Goal: Communication & Community: Answer question/provide support

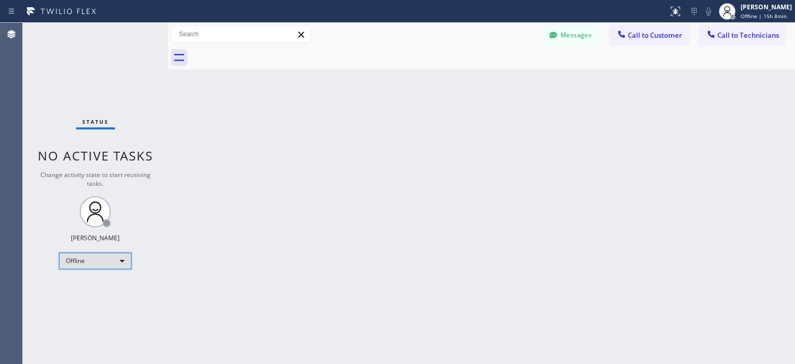
click at [109, 264] on div "Offline" at bounding box center [95, 260] width 72 height 17
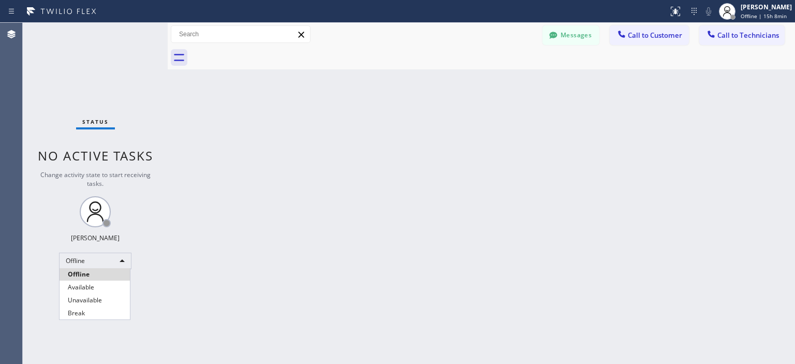
click at [563, 26] on div at bounding box center [397, 182] width 795 height 364
click at [571, 39] on button "Messages" at bounding box center [570, 35] width 57 height 20
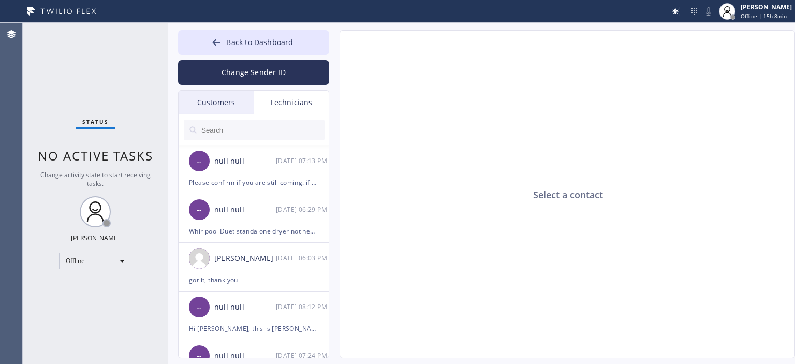
click at [226, 107] on div "Customers" at bounding box center [215, 103] width 75 height 24
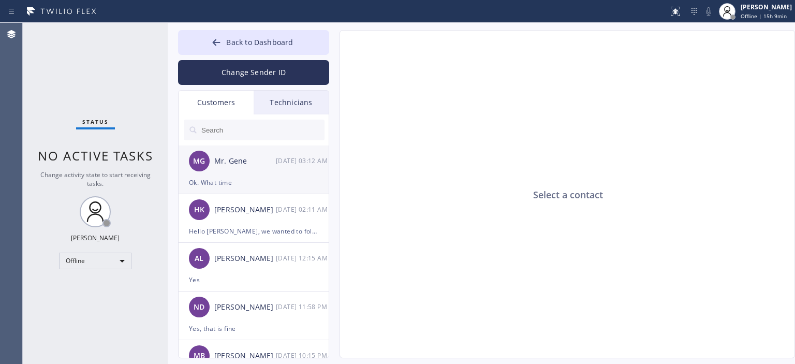
click at [236, 171] on div "MG Mr. Gene [DATE] 03:12 AM" at bounding box center [253, 160] width 151 height 31
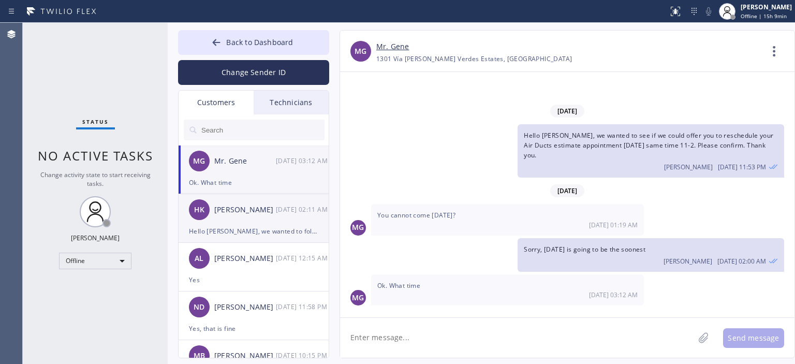
click at [250, 219] on div "HK [PERSON_NAME] [DATE] 02:11 AM" at bounding box center [253, 209] width 151 height 31
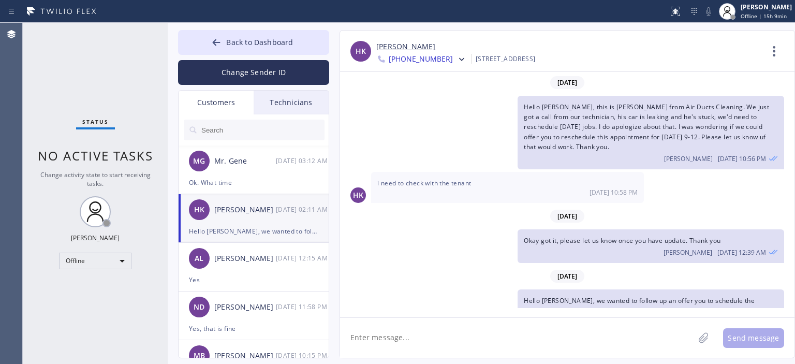
scroll to position [196, 0]
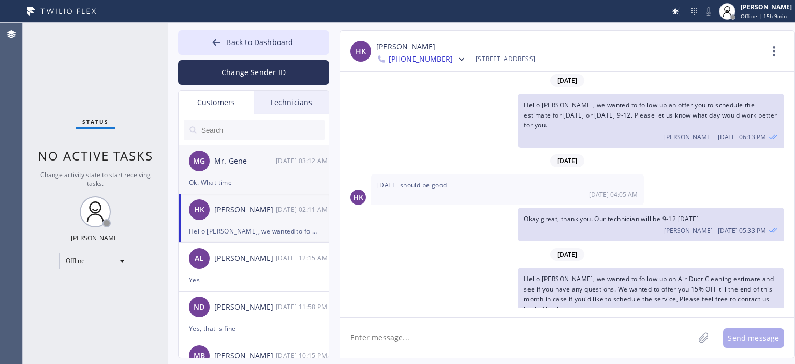
click at [267, 176] on div "Ok. What time" at bounding box center [253, 182] width 129 height 12
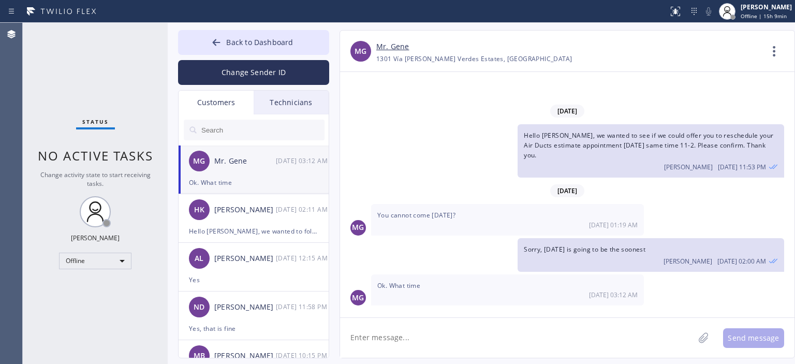
scroll to position [0, 0]
click at [409, 342] on textarea at bounding box center [517, 338] width 354 height 40
type textarea "[DATE] 11-2pm"
click at [751, 337] on button "Send message" at bounding box center [753, 338] width 61 height 20
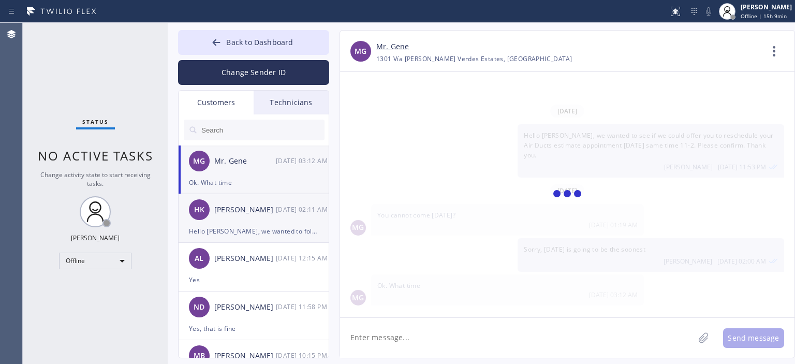
click at [262, 221] on div "HK [PERSON_NAME] [DATE] 02:11 AM" at bounding box center [253, 209] width 151 height 31
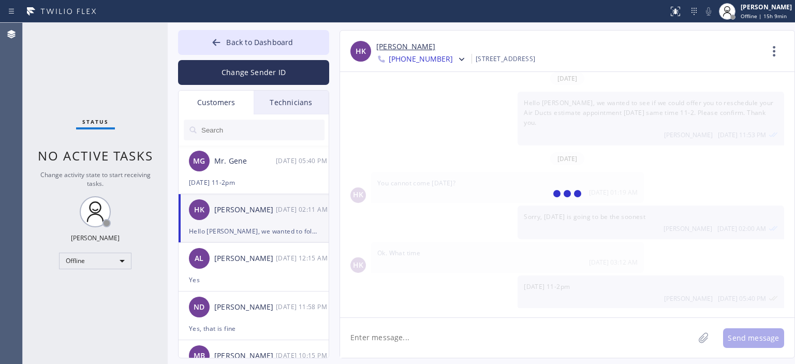
scroll to position [196, 0]
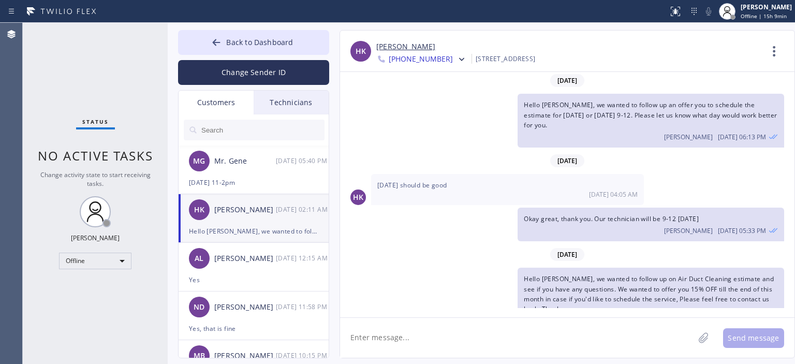
click at [235, 130] on input "text" at bounding box center [262, 130] width 124 height 21
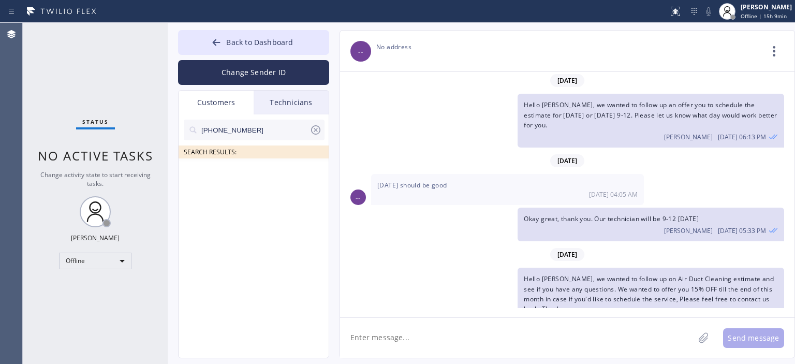
click at [265, 133] on input "[PHONE_NUMBER]" at bounding box center [254, 130] width 109 height 21
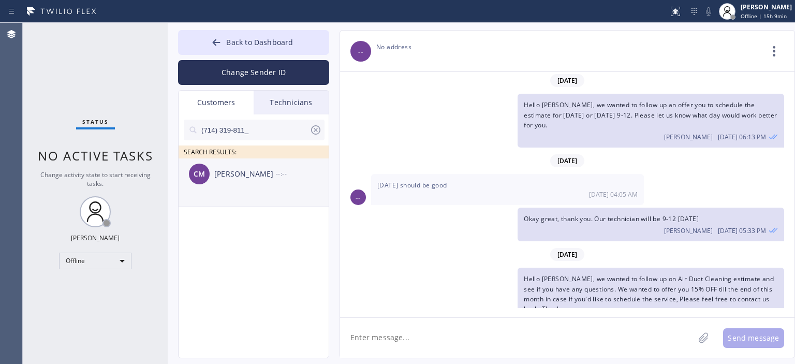
click at [239, 180] on div "[PERSON_NAME]" at bounding box center [245, 174] width 62 height 12
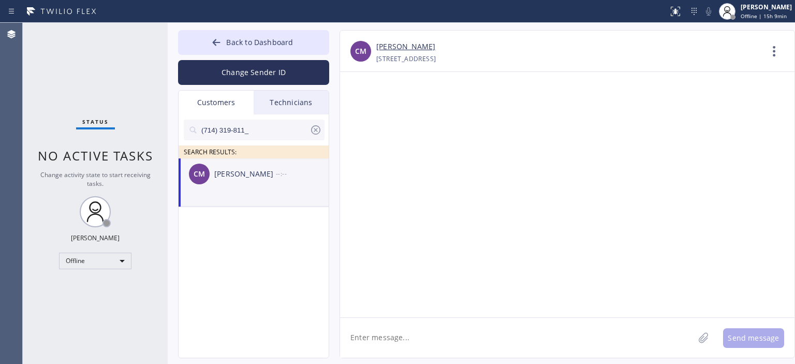
scroll to position [0, 0]
click at [437, 343] on textarea at bounding box center [517, 338] width 354 height 40
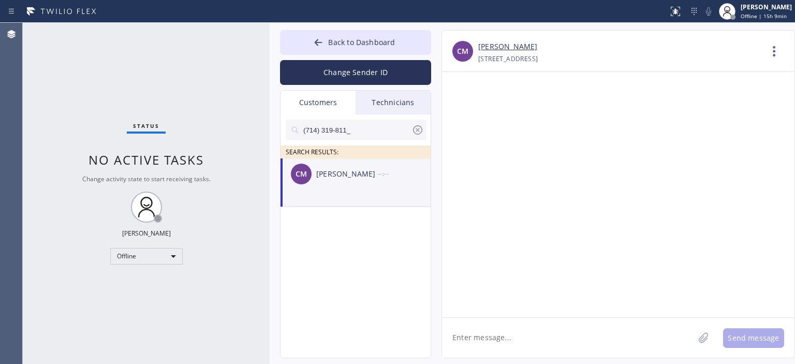
drag, startPoint x: 167, startPoint y: 82, endPoint x: 269, endPoint y: 83, distance: 101.9
click at [270, 83] on div at bounding box center [270, 193] width 0 height 341
click at [524, 342] on textarea at bounding box center [568, 338] width 252 height 40
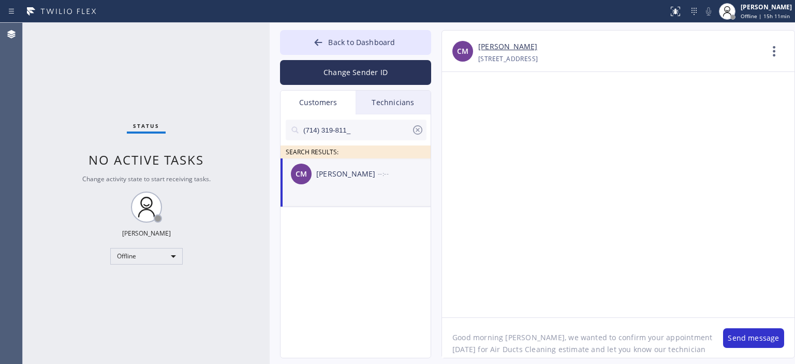
scroll to position [8, 0]
click at [557, 355] on textarea "Good morning [PERSON_NAME], we wanted to confirm your appointment [DATE] for Ai…" at bounding box center [577, 338] width 271 height 40
type textarea "Good morning [PERSON_NAME], we wanted to confirm your appointment [DATE] for Ai…"
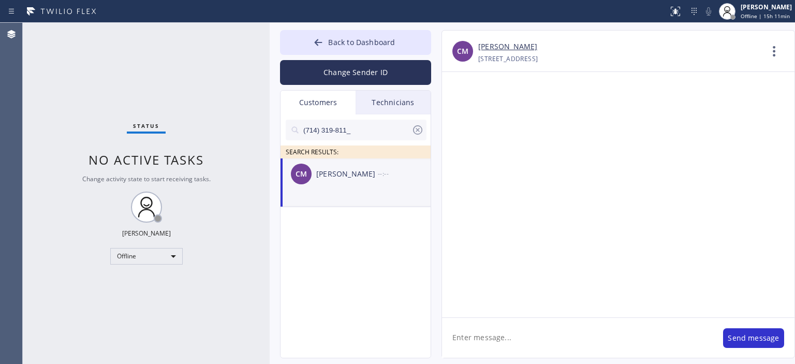
scroll to position [0, 0]
paste textarea "Good morning [PERSON_NAME], we wanted to confirm your appointment [DATE] for Ai…"
type textarea "Good morning [PERSON_NAME], we wanted to confirm your appointment [DATE] for Ai…"
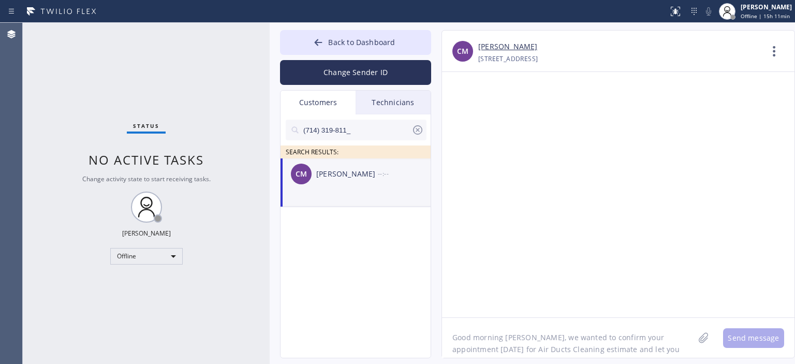
scroll to position [8, 0]
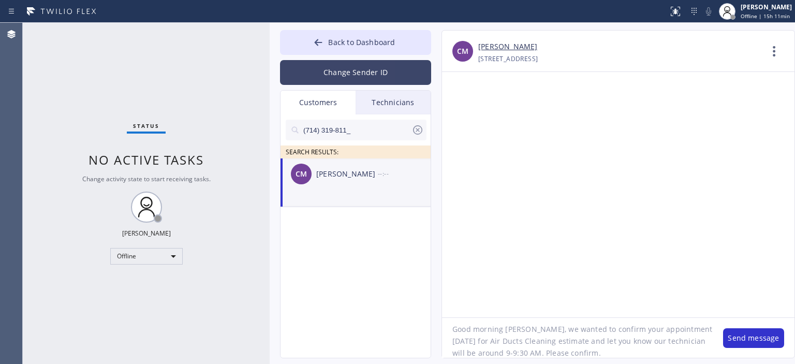
click at [339, 80] on button "Change Sender ID" at bounding box center [355, 72] width 151 height 25
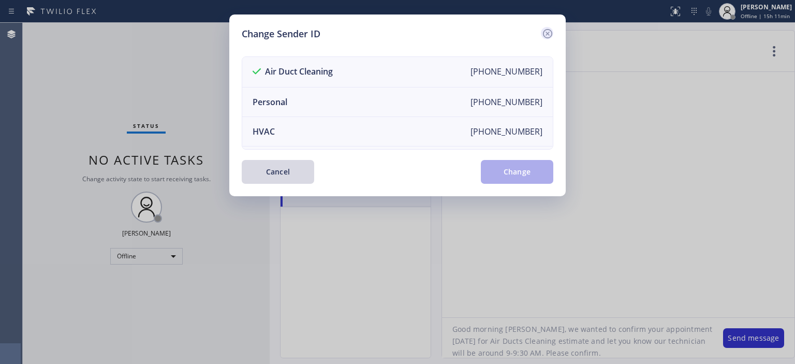
click at [549, 35] on icon at bounding box center [547, 33] width 12 height 12
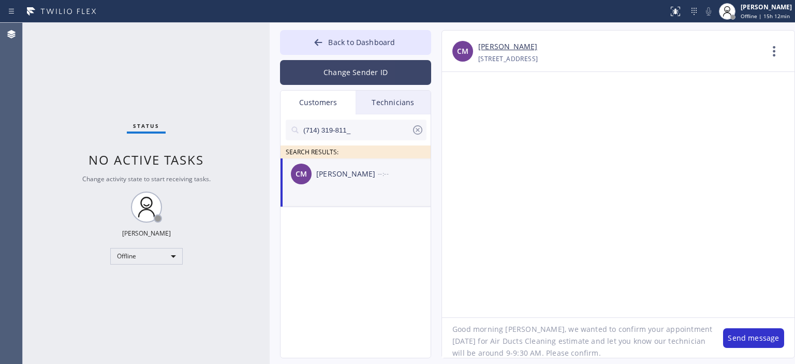
click at [387, 64] on button "Change Sender ID" at bounding box center [355, 72] width 151 height 25
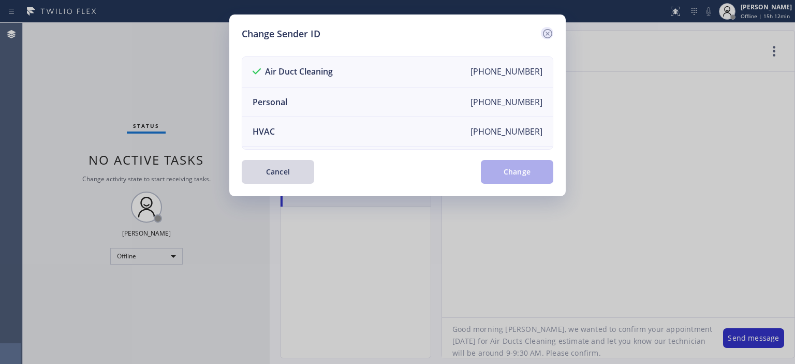
click at [542, 31] on icon at bounding box center [547, 33] width 12 height 12
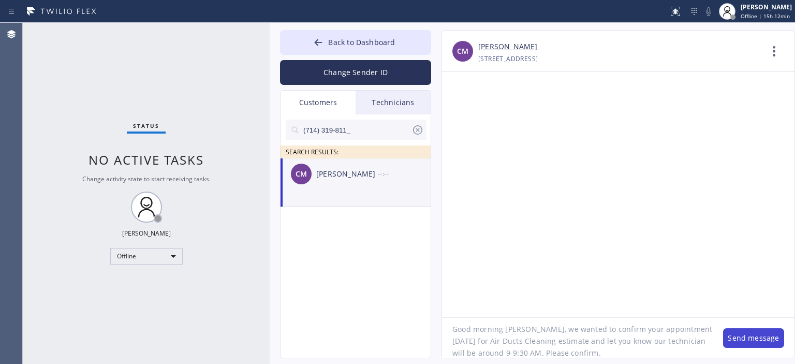
click at [749, 337] on button "Send message" at bounding box center [753, 338] width 61 height 20
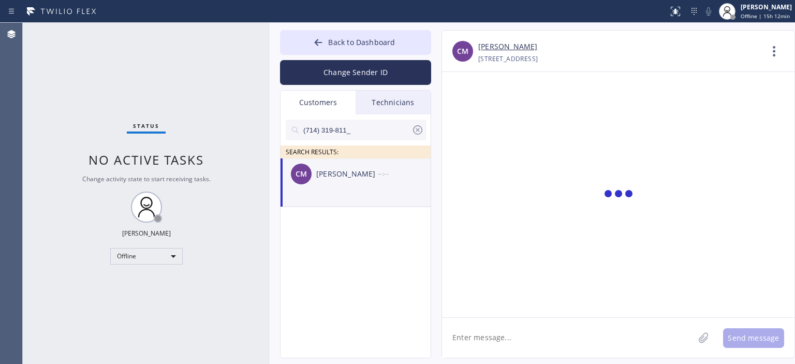
scroll to position [0, 0]
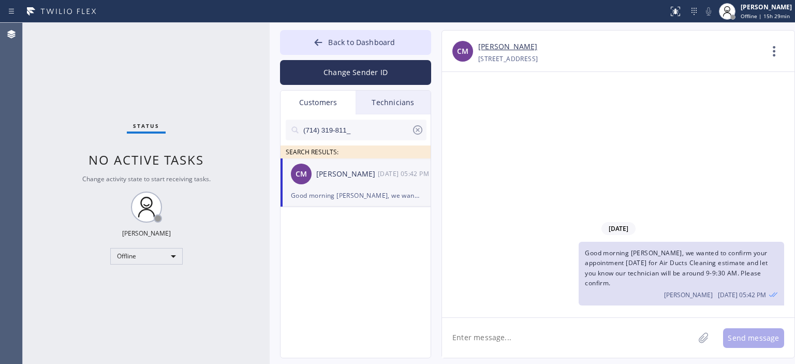
click at [414, 132] on icon at bounding box center [417, 129] width 9 height 9
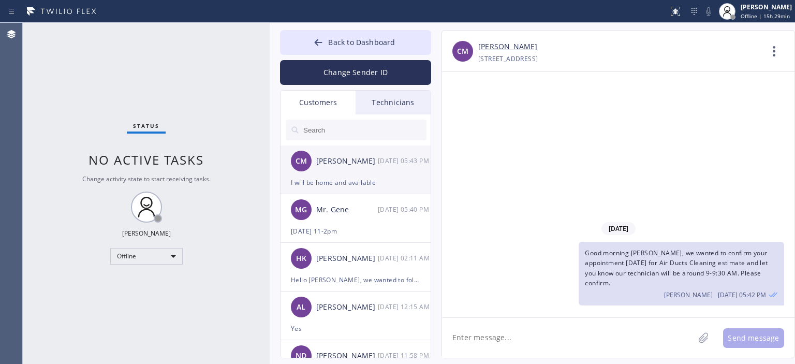
click at [349, 178] on div "I will be home and available" at bounding box center [355, 182] width 129 height 12
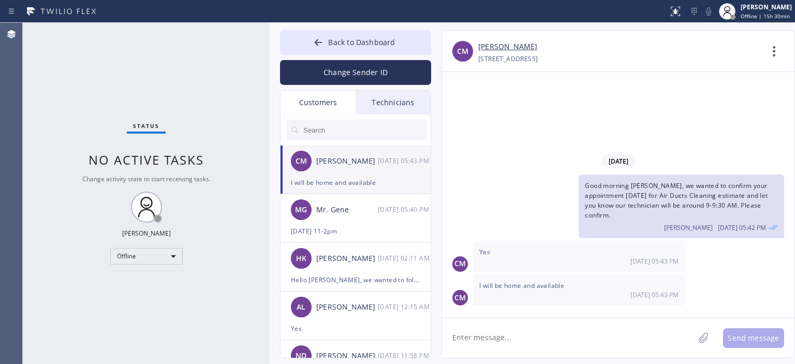
click at [15, 103] on div "Agent Desktop" at bounding box center [11, 193] width 22 height 341
click at [378, 215] on div "[DATE] 05:40 PM" at bounding box center [405, 209] width 54 height 12
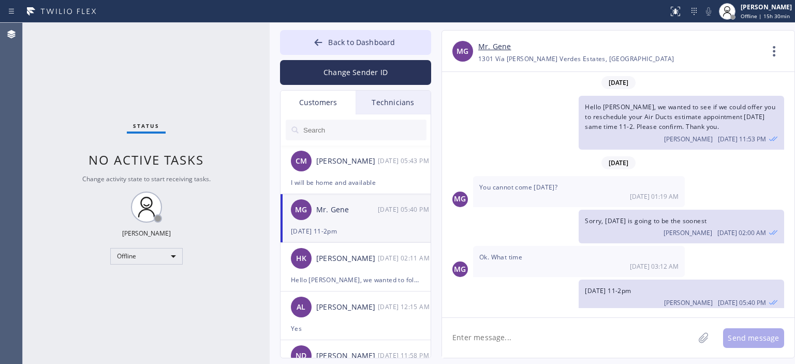
scroll to position [14, 0]
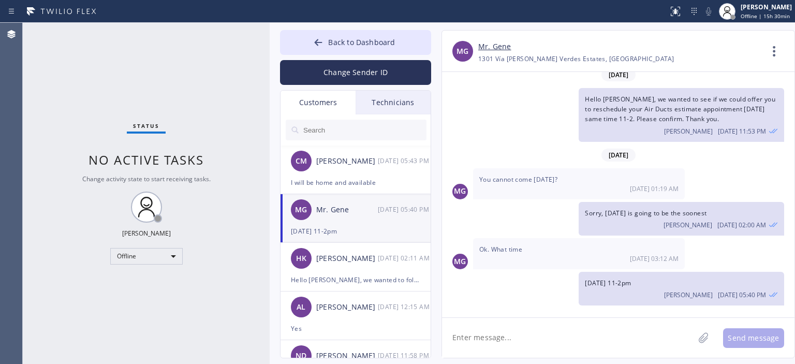
click at [494, 50] on link "Mr. Gene" at bounding box center [494, 47] width 33 height 12
click at [375, 275] on div "Hello [PERSON_NAME], we wanted to follow up on Air Duct Cleaning estimate and s…" at bounding box center [355, 280] width 129 height 12
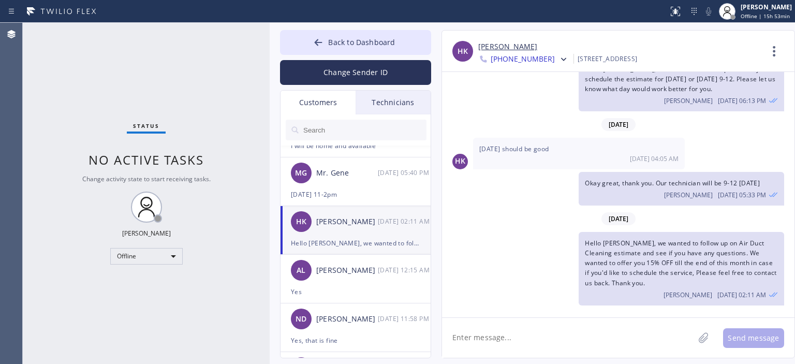
scroll to position [43, 0]
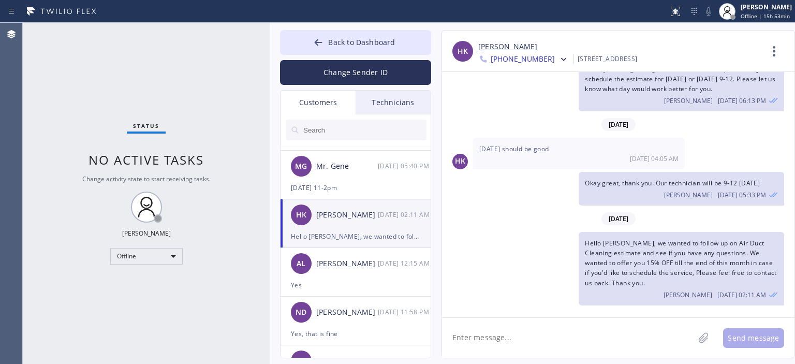
click at [375, 275] on div "AL [PERSON_NAME] [DATE] 12:15 AM" at bounding box center [355, 263] width 151 height 31
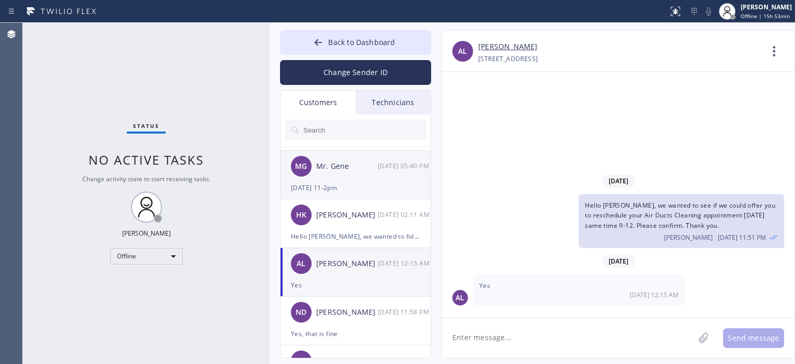
scroll to position [0, 0]
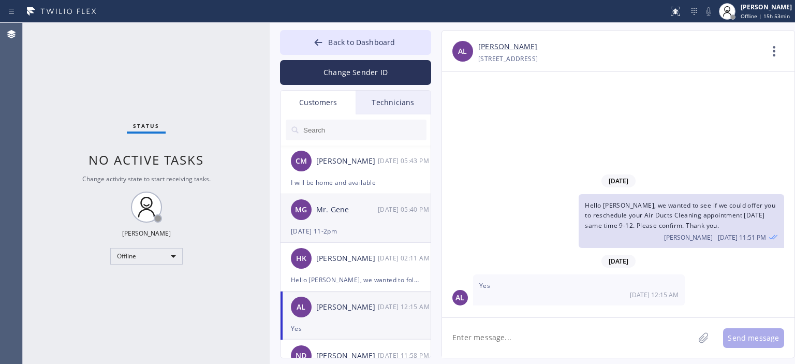
click at [364, 217] on div "MG Mr. Gene [DATE] 05:40 PM" at bounding box center [355, 209] width 151 height 31
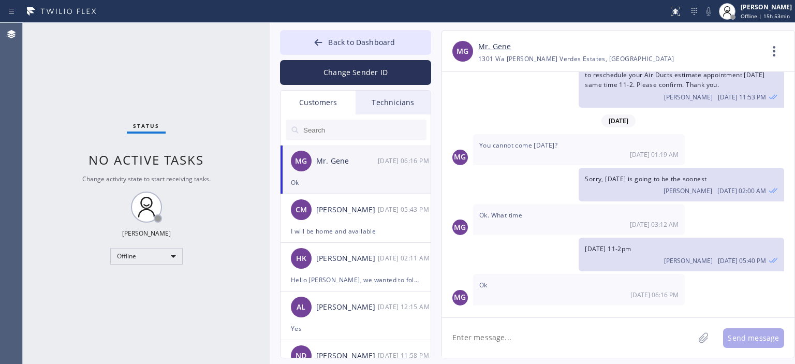
click at [360, 170] on div "MG Mr. Gene [DATE] 06:16 PM" at bounding box center [355, 160] width 151 height 31
click at [358, 208] on div "[PERSON_NAME]" at bounding box center [347, 210] width 62 height 12
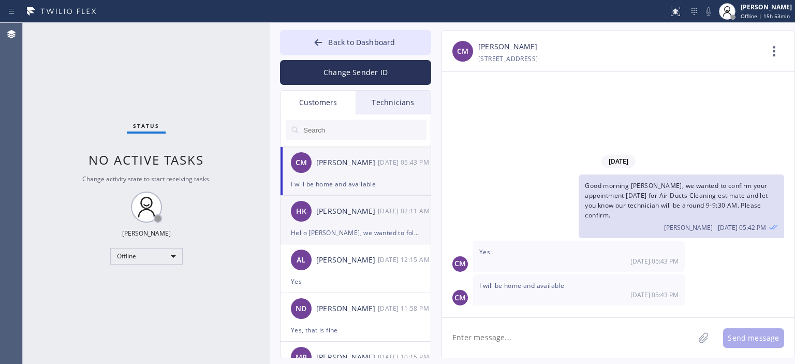
scroll to position [47, 0]
click at [362, 232] on div "Hello [PERSON_NAME], we wanted to follow up on Air Duct Cleaning estimate and s…" at bounding box center [355, 233] width 129 height 12
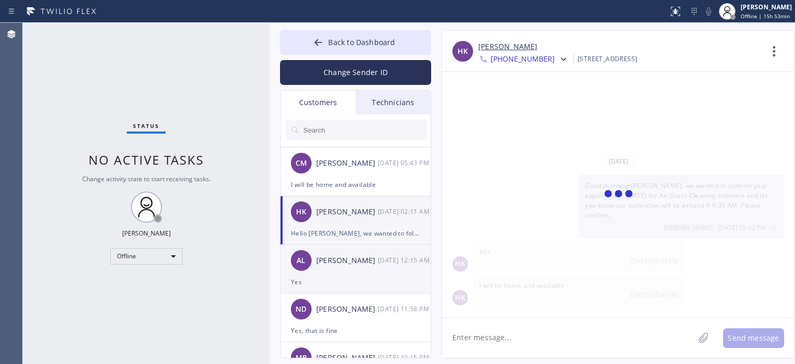
scroll to position [255, 0]
click at [363, 260] on div "[PERSON_NAME]" at bounding box center [347, 261] width 62 height 12
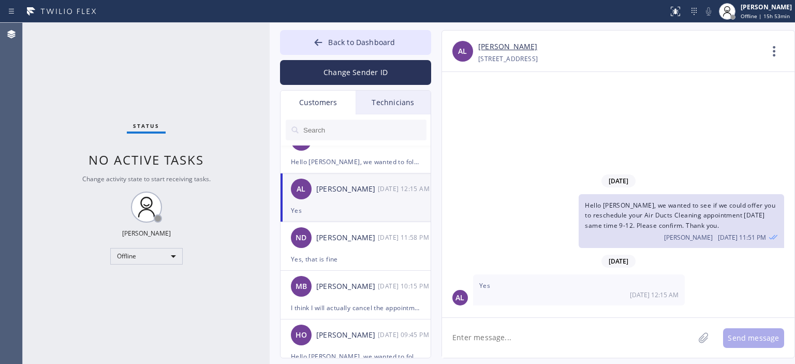
scroll to position [120, 0]
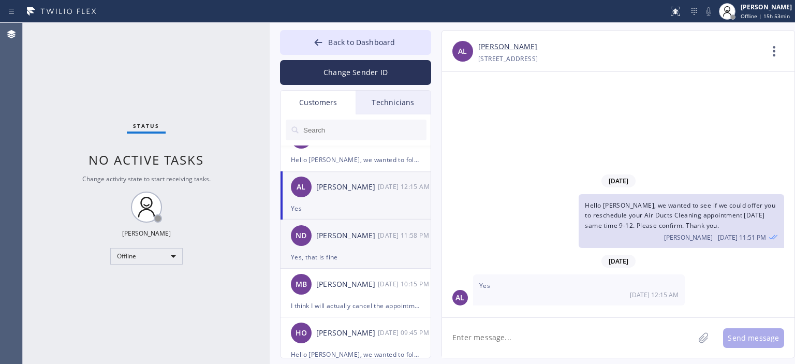
click at [356, 251] on div "Yes, that is fine" at bounding box center [355, 257] width 129 height 12
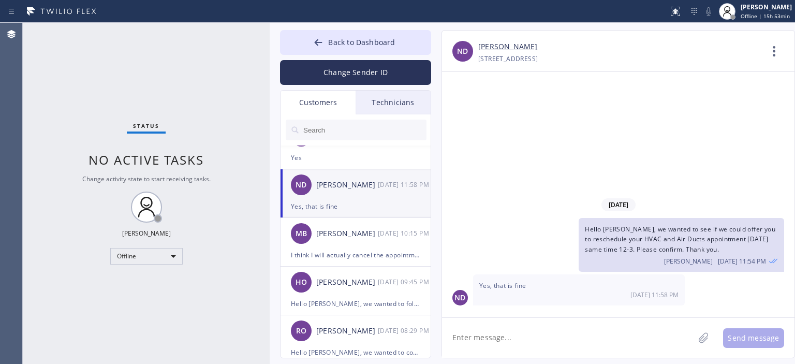
scroll to position [171, 0]
click at [354, 244] on div "MB [PERSON_NAME] [DATE] 10:15 PM" at bounding box center [355, 232] width 151 height 31
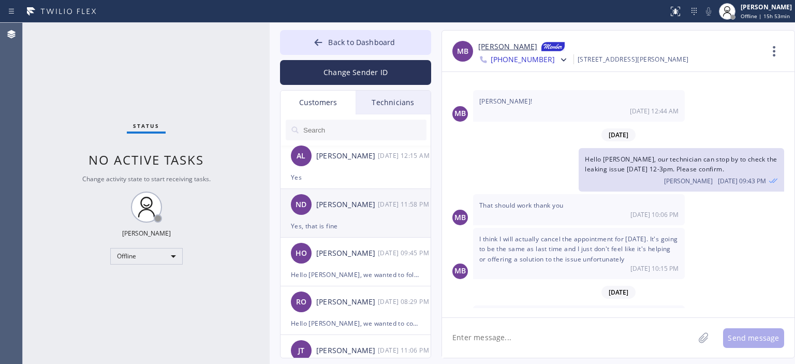
scroll to position [200, 0]
click at [556, 337] on textarea at bounding box center [568, 338] width 252 height 40
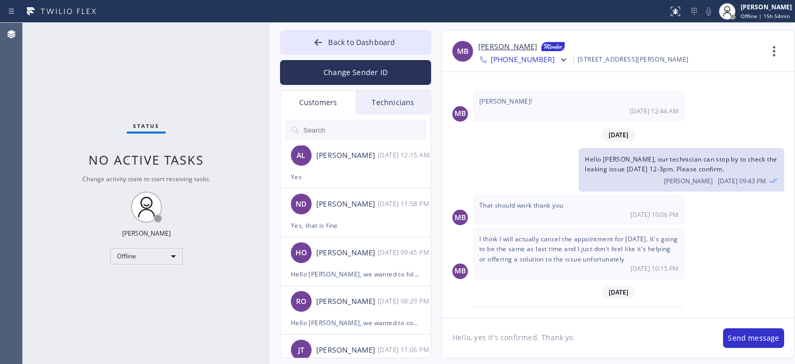
type textarea "Hello, yes it's confirmed. Thank you"
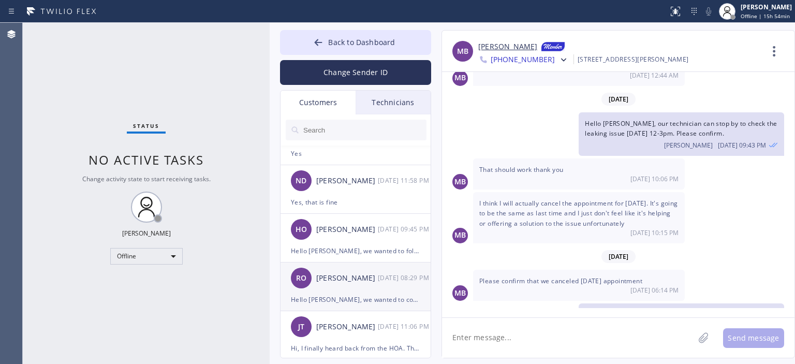
scroll to position [223, 0]
click at [362, 276] on div "[PERSON_NAME]" at bounding box center [347, 279] width 62 height 12
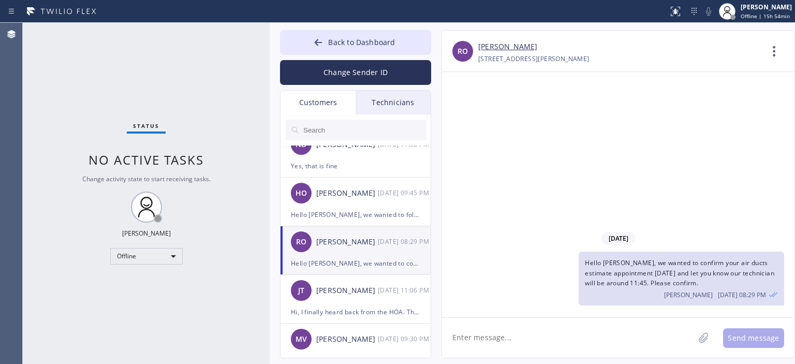
scroll to position [259, 0]
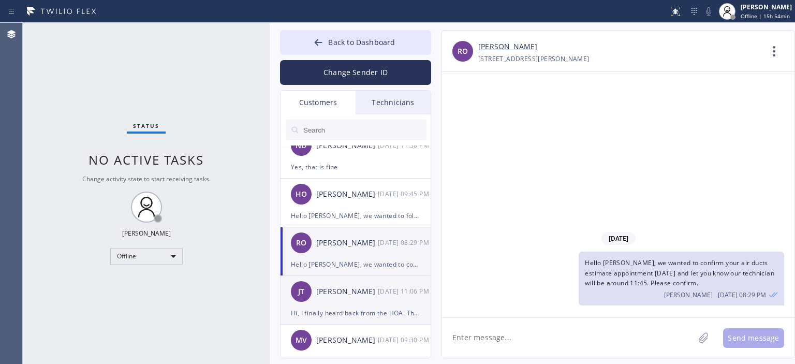
click at [360, 291] on div "[PERSON_NAME]" at bounding box center [347, 292] width 62 height 12
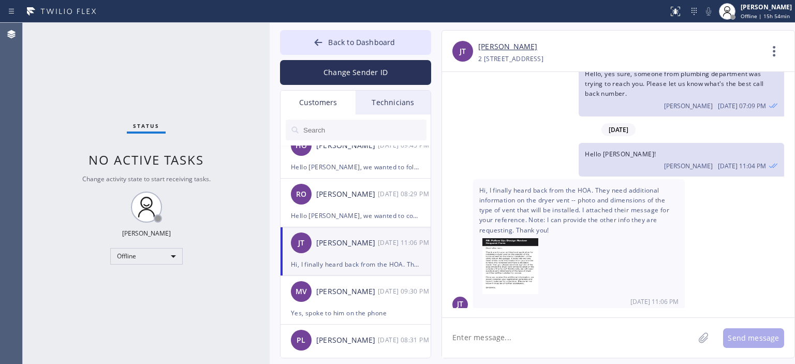
scroll to position [318, 0]
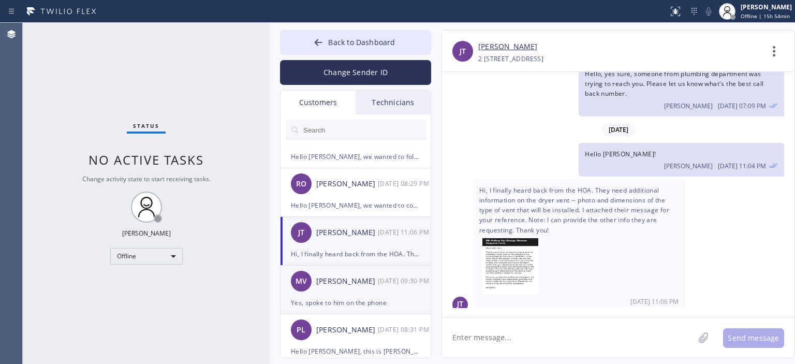
click at [357, 289] on div "MV [PERSON_NAME] [DATE] 09:30 PM" at bounding box center [355, 280] width 151 height 31
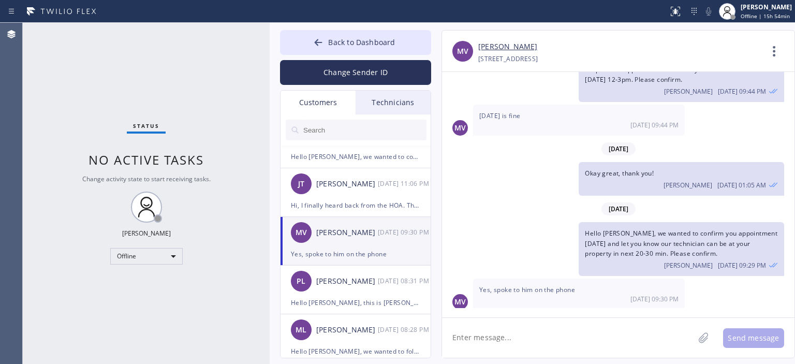
scroll to position [366, 0]
click at [354, 290] on div "PL [PERSON_NAME] [DATE] 08:31 PM" at bounding box center [355, 280] width 151 height 31
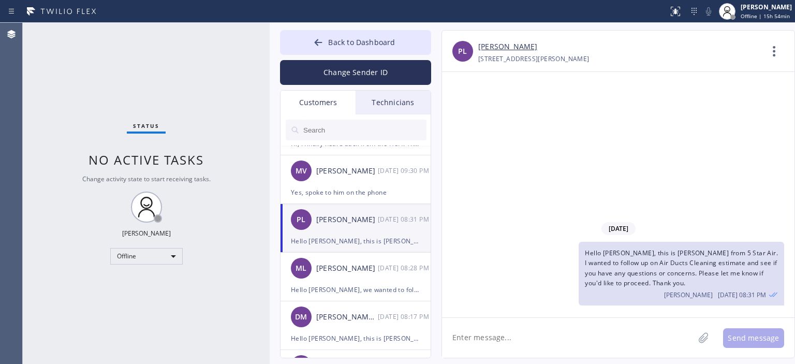
scroll to position [427, 0]
click at [346, 278] on div "ML [PERSON_NAME] [DATE] 08:28 PM" at bounding box center [355, 268] width 151 height 31
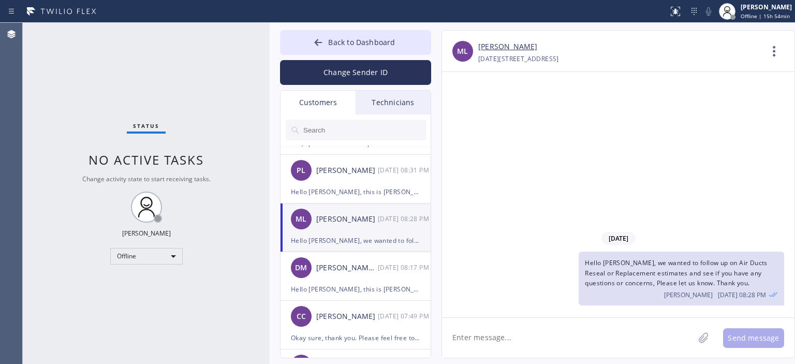
scroll to position [482, 0]
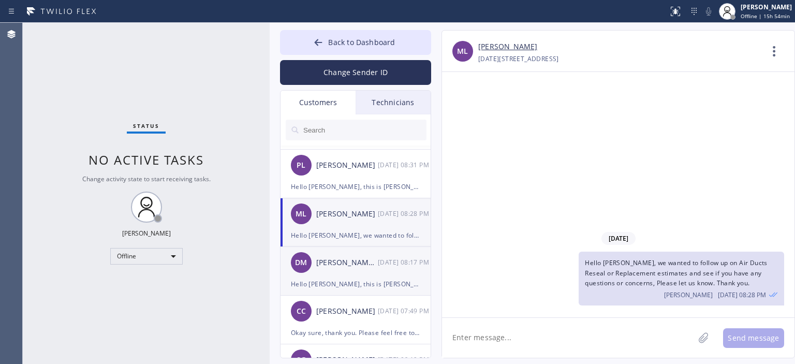
click at [341, 275] on div "[PERSON_NAME] Mr [DATE] 08:17 PM" at bounding box center [355, 262] width 151 height 31
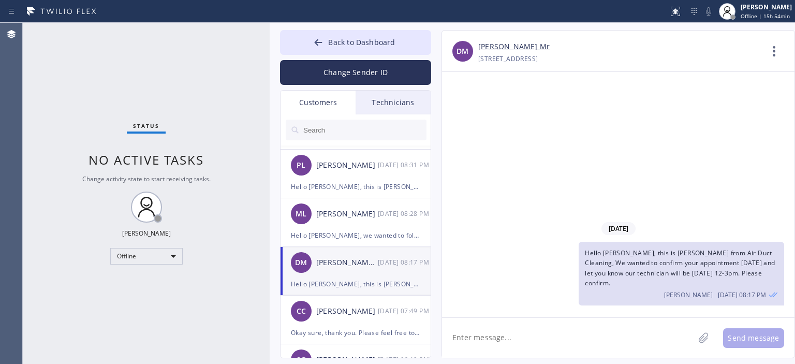
scroll to position [546, 0]
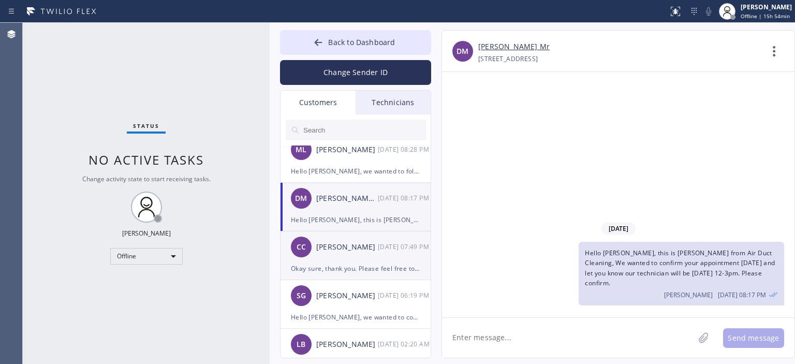
click at [346, 260] on div "CC Camila Cardonatto [DATE] 07:49 PM" at bounding box center [355, 246] width 151 height 31
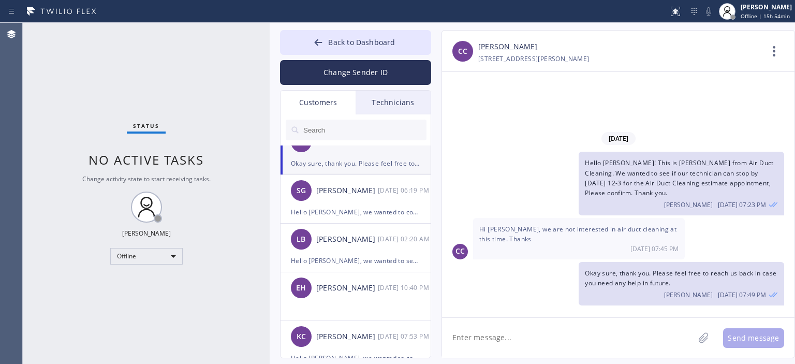
scroll to position [652, 0]
click at [348, 202] on div "SG [PERSON_NAME] [DATE] 06:19 PM" at bounding box center [355, 189] width 151 height 31
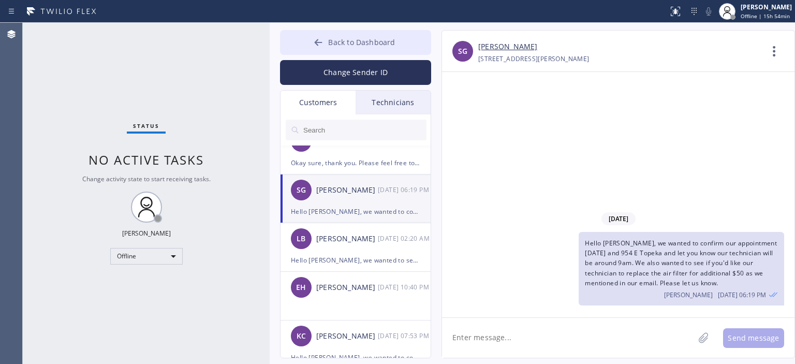
click at [310, 38] on button "Back to Dashboard" at bounding box center [355, 42] width 151 height 25
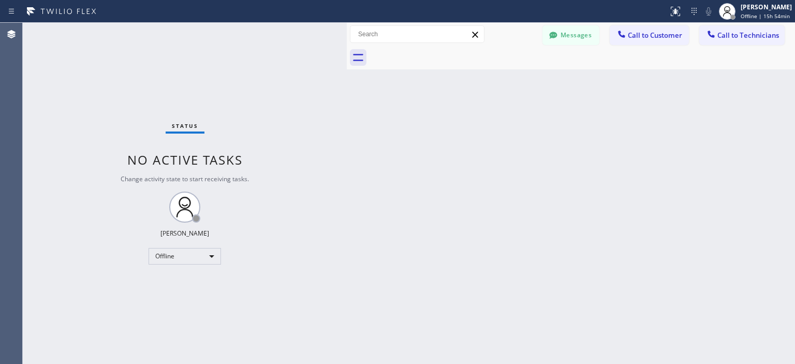
drag, startPoint x: 267, startPoint y: 37, endPoint x: 344, endPoint y: 37, distance: 77.1
click at [347, 37] on div at bounding box center [347, 193] width 0 height 341
click at [35, 93] on div "Status No active tasks Change activity state to start receiving tasks. [PERSON_…" at bounding box center [185, 193] width 324 height 341
